Goal: Use online tool/utility: Utilize a website feature to perform a specific function

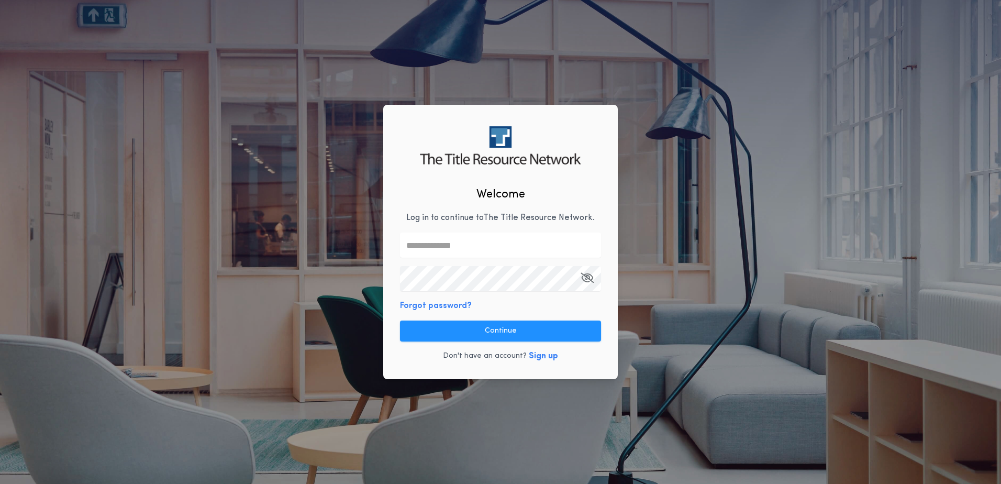
click at [492, 246] on input "text" at bounding box center [500, 244] width 201 height 25
type input "**********"
click at [465, 337] on button "Continue" at bounding box center [500, 330] width 201 height 21
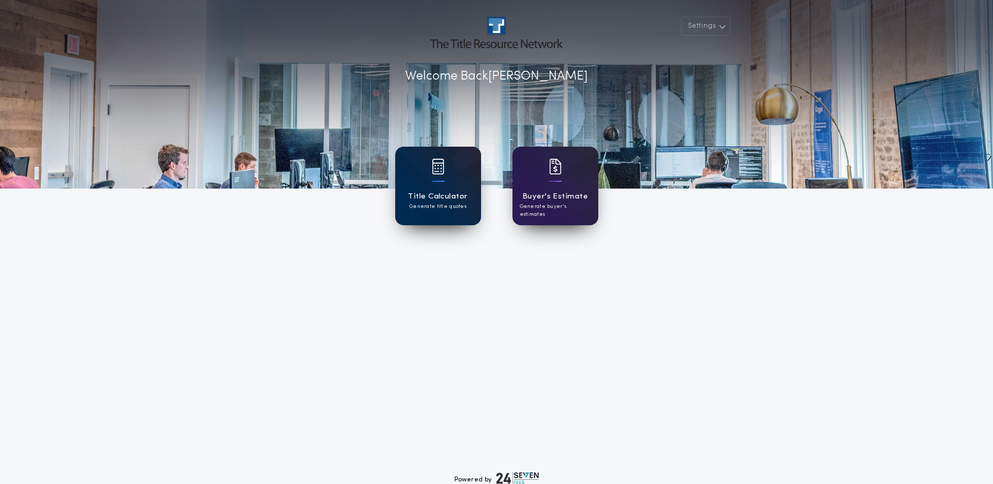
click at [458, 197] on h1 "Title Calculator" at bounding box center [438, 197] width 60 height 12
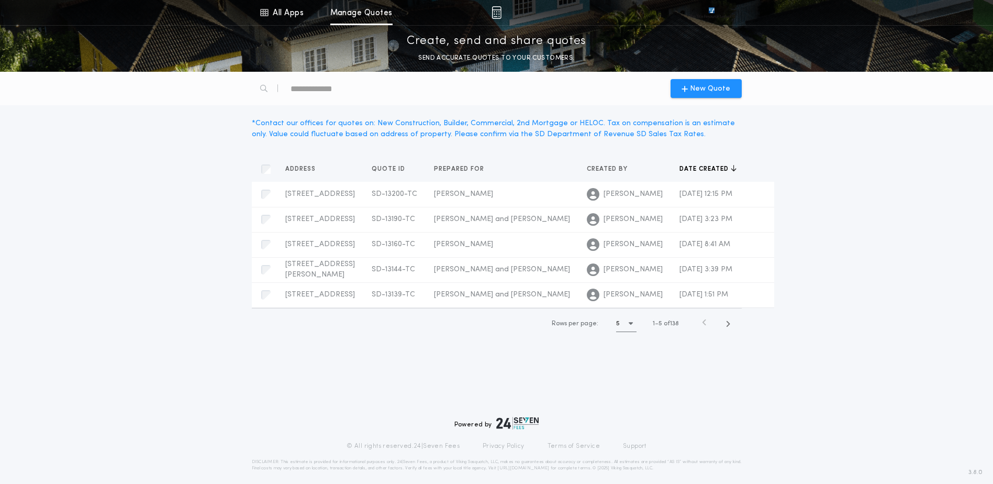
click at [631, 331] on div "5" at bounding box center [626, 323] width 20 height 16
click at [633, 388] on div "15 15" at bounding box center [628, 375] width 25 height 25
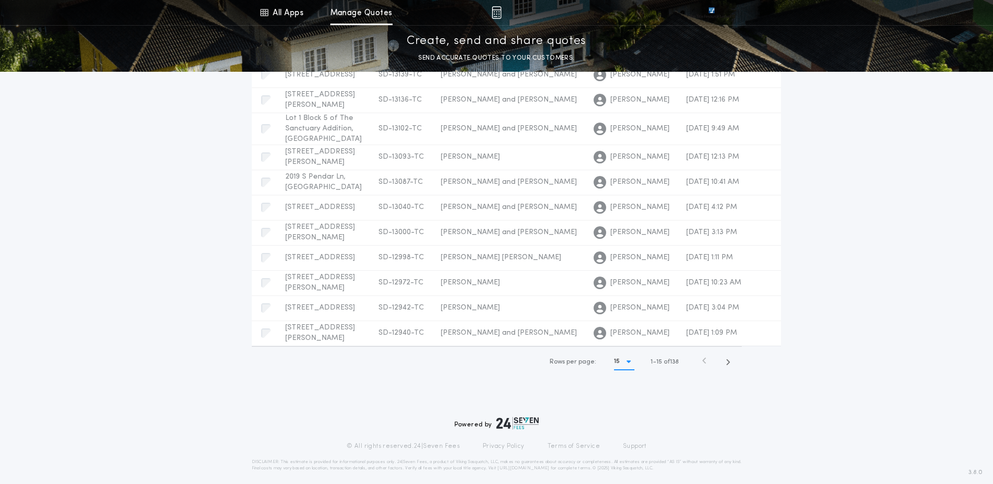
scroll to position [535, 0]
click at [727, 364] on icon "button" at bounding box center [728, 362] width 5 height 8
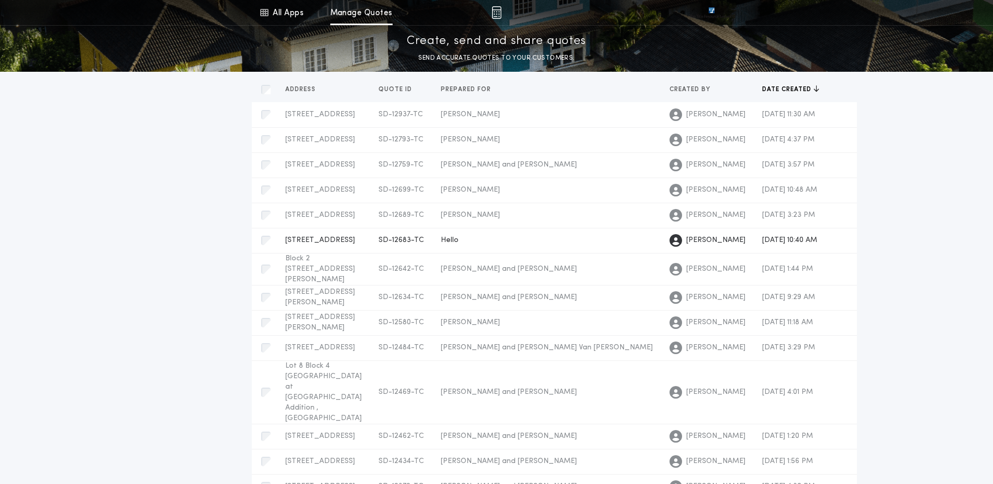
scroll to position [63, 0]
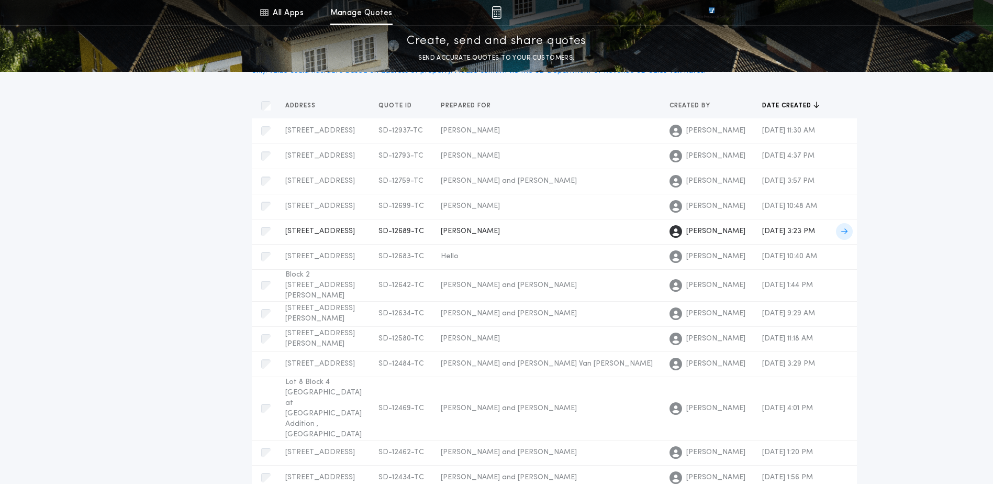
click at [441, 235] on span "[PERSON_NAME]" at bounding box center [470, 231] width 59 height 8
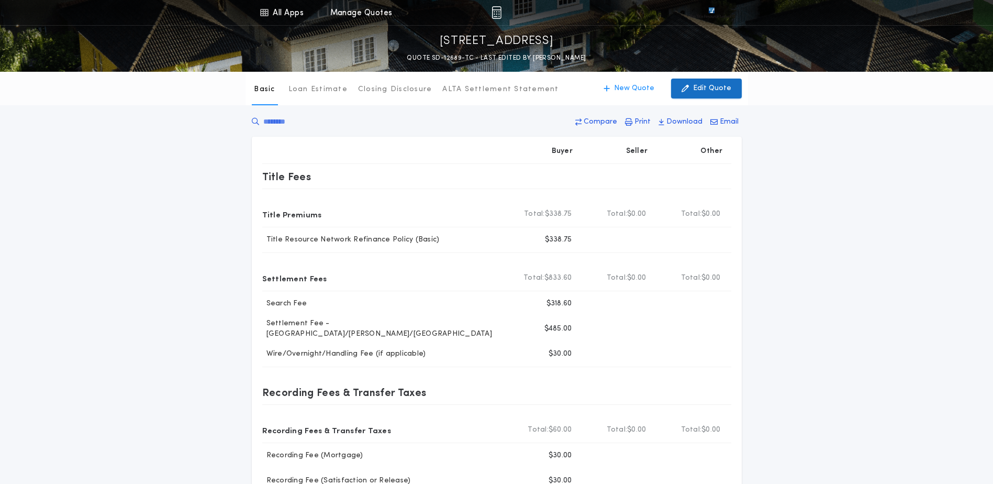
click at [692, 95] on button "Edit Quote" at bounding box center [706, 89] width 71 height 20
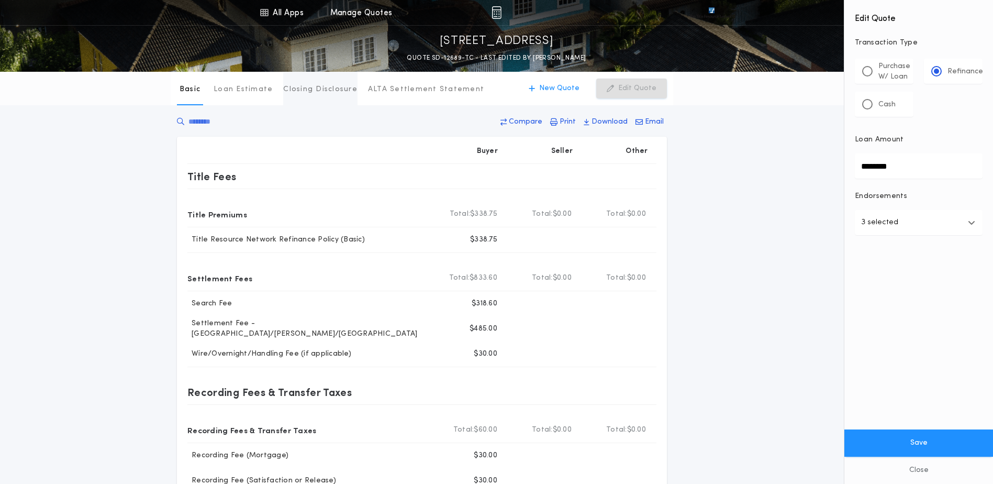
click at [299, 87] on p "Closing Disclosure" at bounding box center [320, 89] width 74 height 10
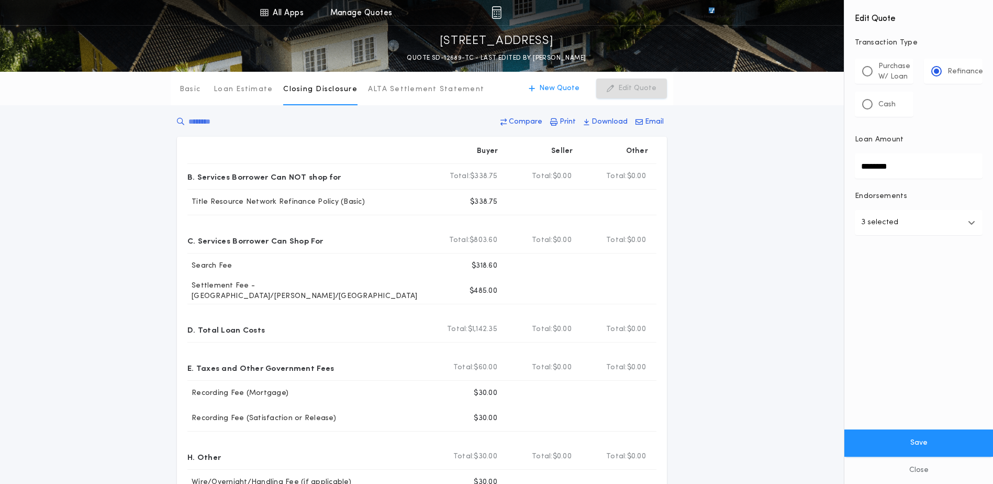
drag, startPoint x: 913, startPoint y: 168, endPoint x: 836, endPoint y: 170, distance: 77.0
click at [836, 170] on div "All Apps Title Calculator Buyer's Estimate Menu All Apps Manage Quotes [STREET_…" at bounding box center [496, 348] width 993 height 697
type input "********"
click at [921, 356] on form "Edit Quote Transaction Type ********* Purchase W/ Loan Refinance Cash Loan Amou…" at bounding box center [919, 242] width 149 height 484
click at [924, 441] on button "Save" at bounding box center [919, 442] width 149 height 27
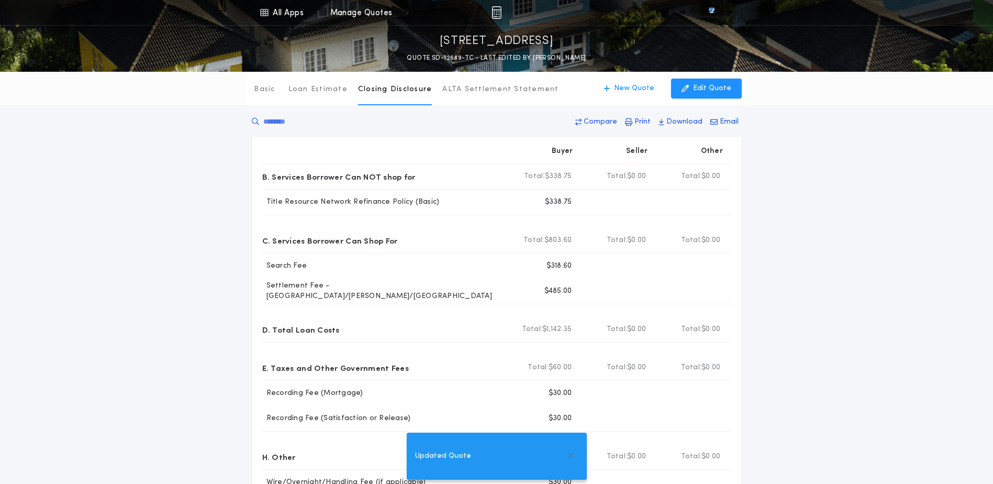
click at [846, 214] on div "Basic Loan Estimate Closing Disclosure ALTA Settlement Statement Closing Disclo…" at bounding box center [496, 323] width 993 height 502
